Goal: Complete application form

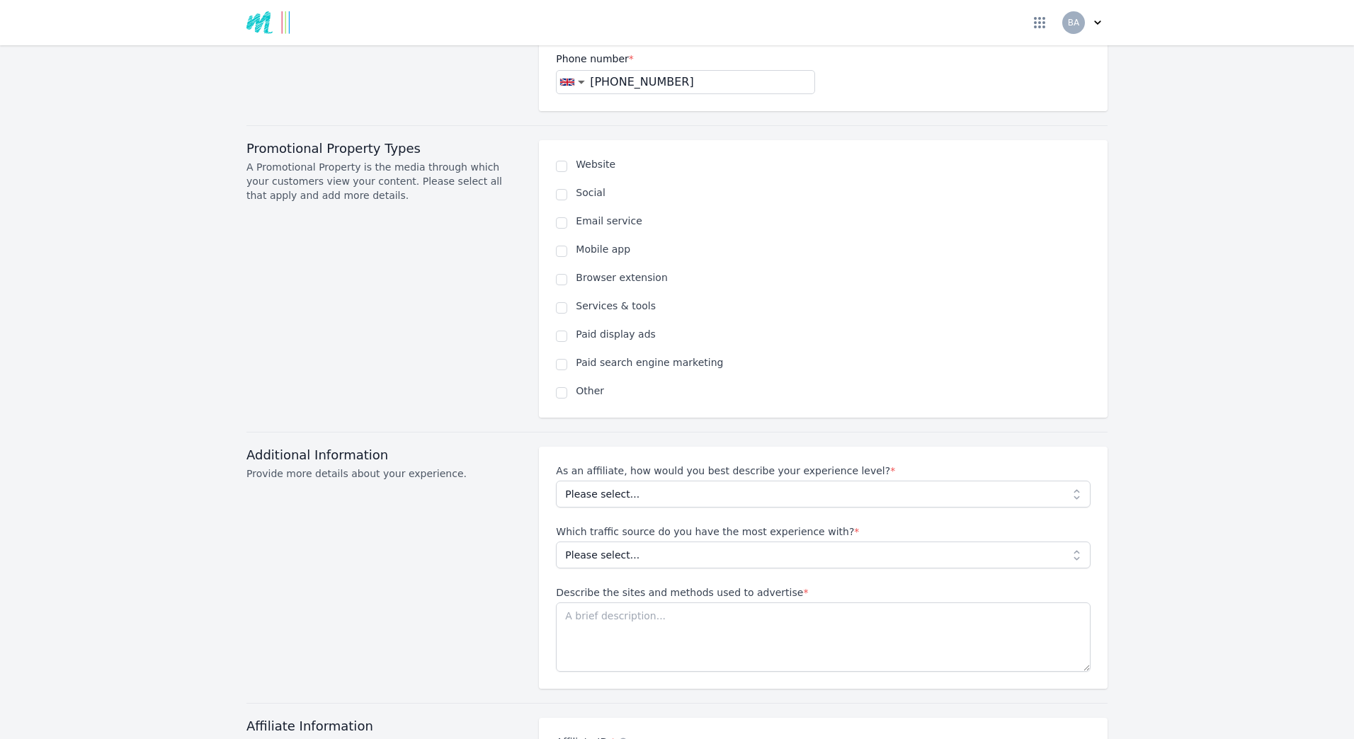
scroll to position [850, 0]
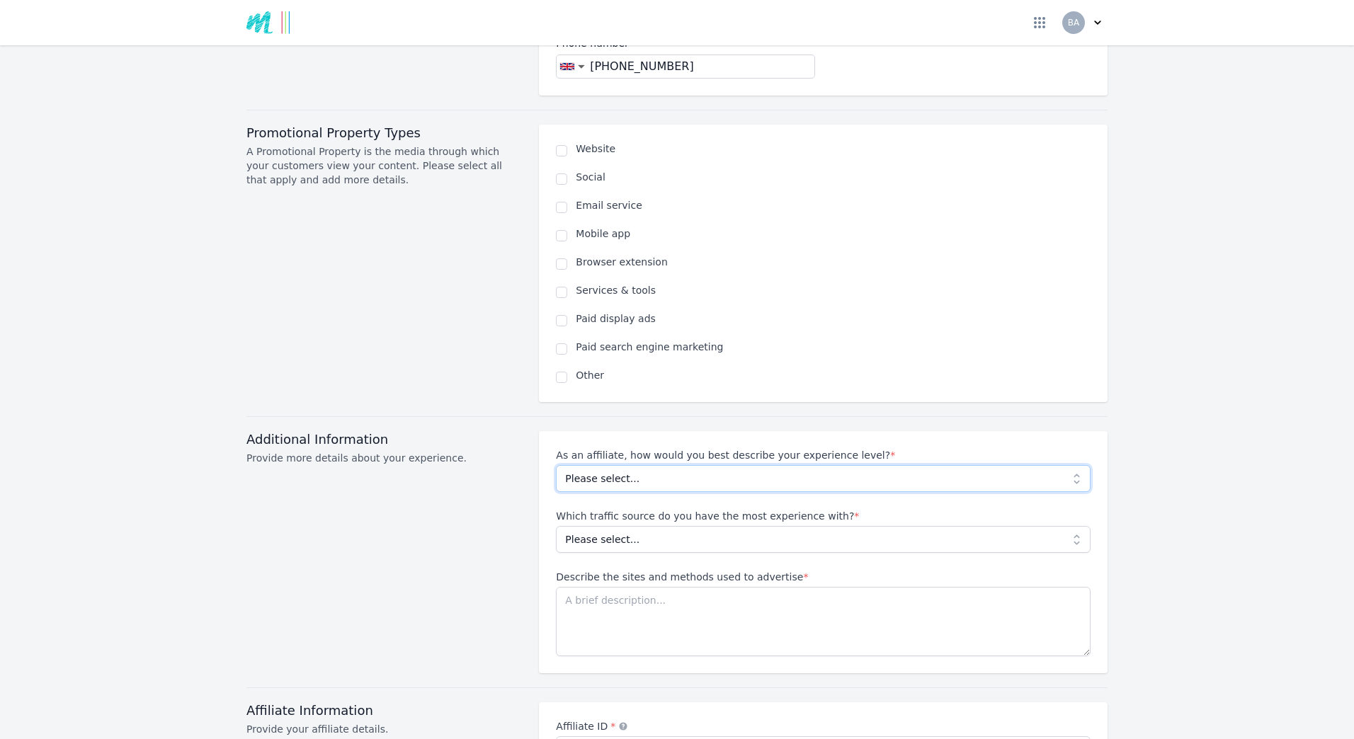
click at [1074, 465] on select "Please select... Beginner Intermediate Expert" at bounding box center [823, 478] width 535 height 27
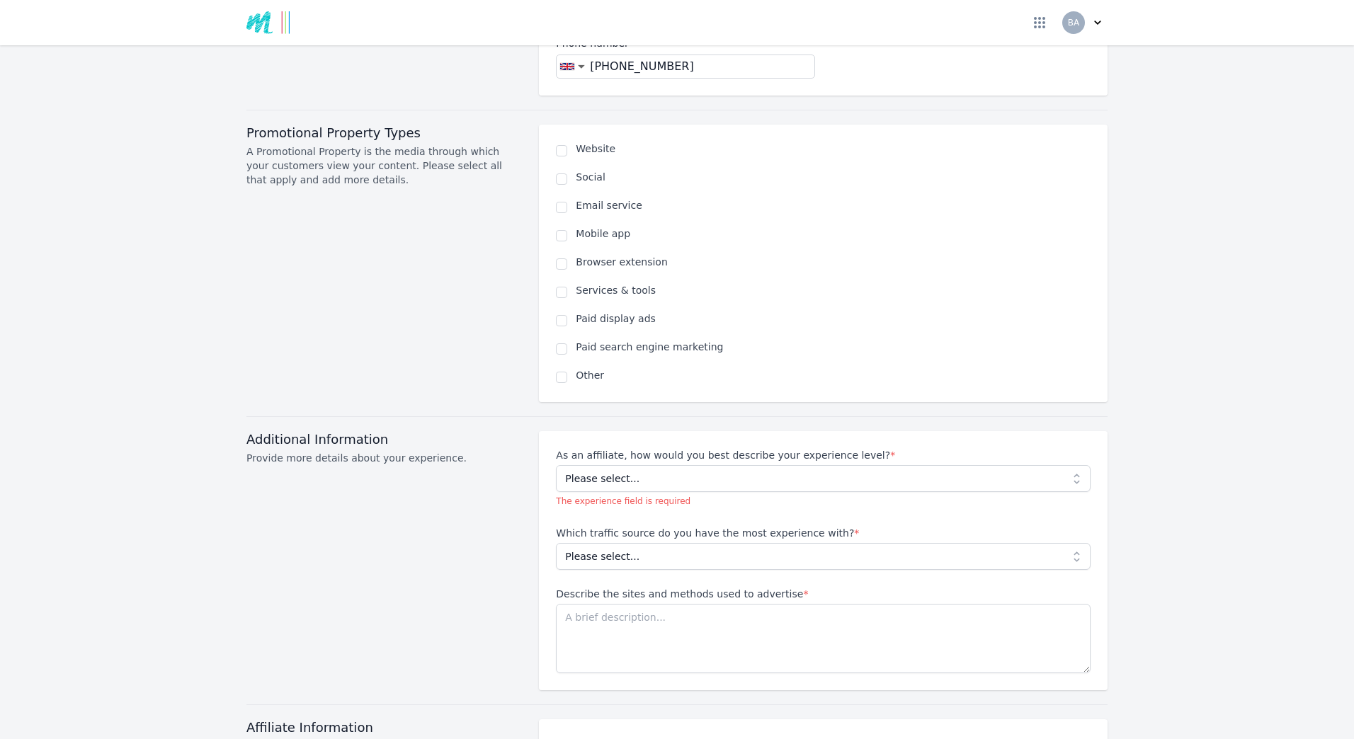
click at [425, 500] on div "Additional Information Provide more details about your experience." at bounding box center [384, 560] width 276 height 259
click at [1057, 543] on select "Please select... No experience Social media Pay per click Media buying Organic …" at bounding box center [823, 556] width 535 height 27
click at [434, 533] on div "Additional Information Provide more details about your experience." at bounding box center [384, 560] width 276 height 259
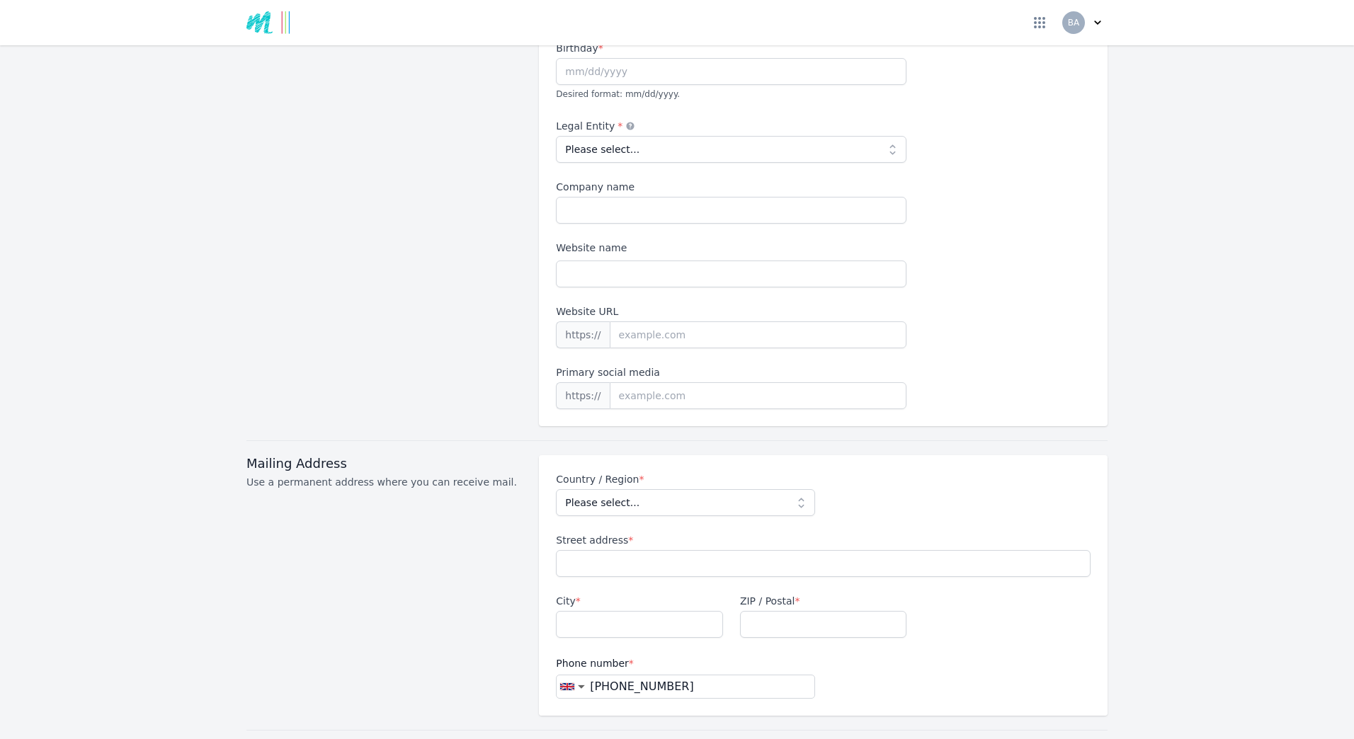
scroll to position [0, 0]
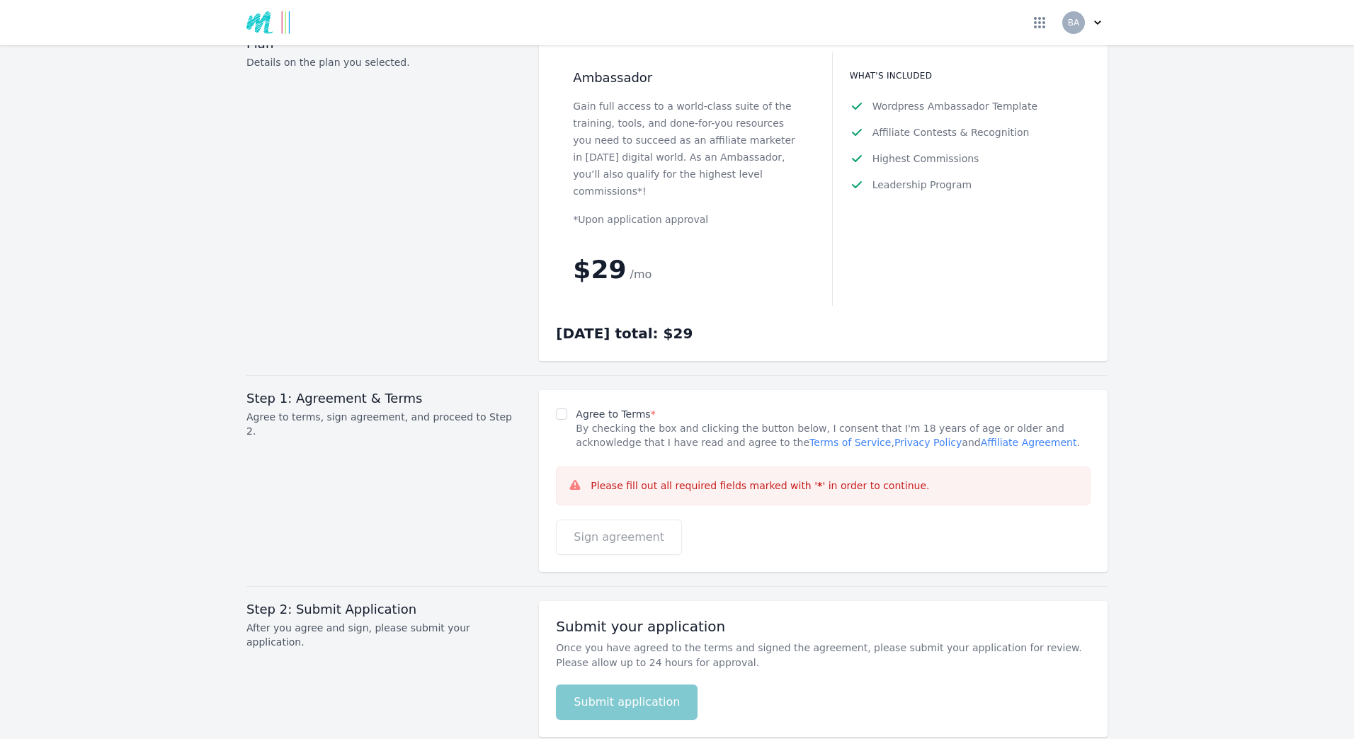
scroll to position [1755, 0]
